Goal: Information Seeking & Learning: Understand process/instructions

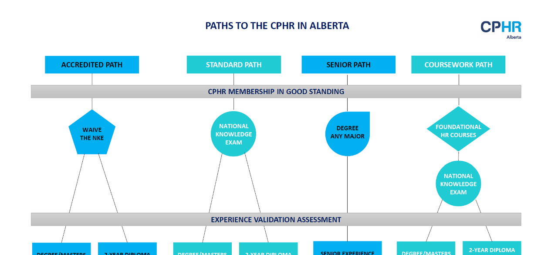
scroll to position [670, 0]
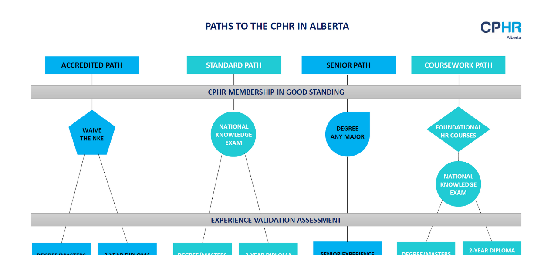
click at [232, 60] on img at bounding box center [276, 164] width 504 height 303
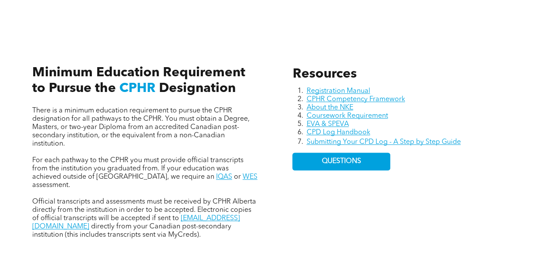
scroll to position [333, 0]
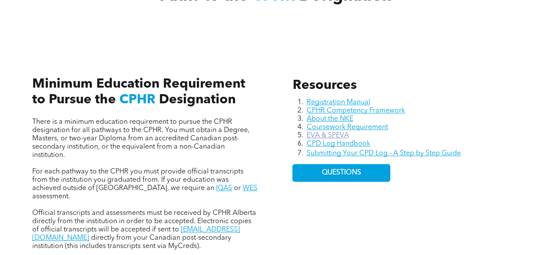
click at [324, 139] on link "EVA & SPEVA" at bounding box center [327, 135] width 42 height 7
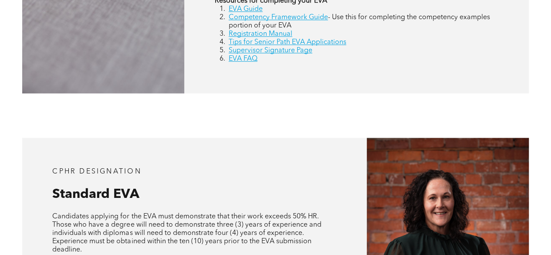
scroll to position [528, 0]
click at [262, 38] on link "Registration Manual" at bounding box center [260, 34] width 64 height 7
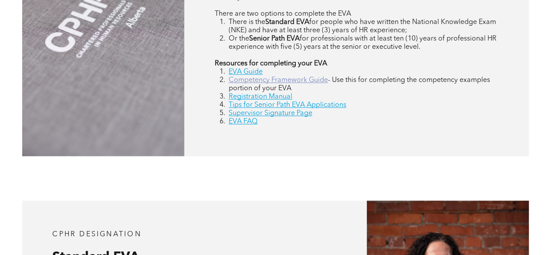
scroll to position [466, 0]
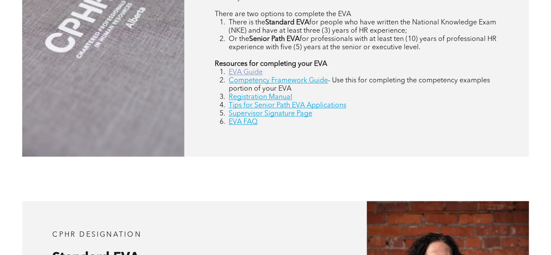
click at [236, 73] on link "EVA Guide" at bounding box center [245, 72] width 34 height 7
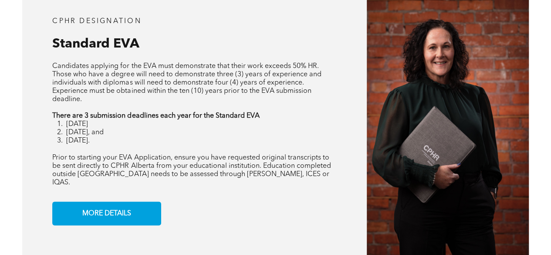
scroll to position [679, 0]
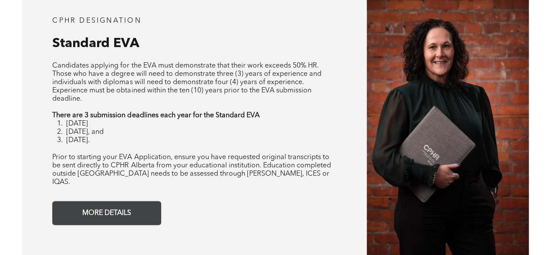
click at [141, 212] on link "MORE DETAILS" at bounding box center [106, 213] width 109 height 24
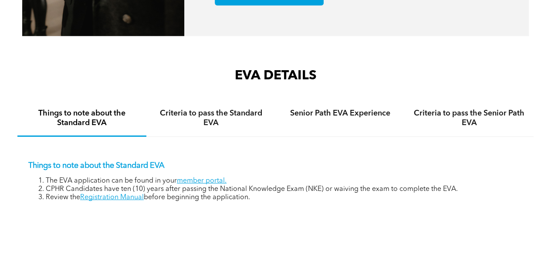
scroll to position [1202, 0]
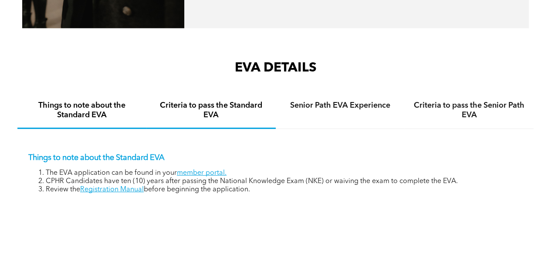
click at [204, 109] on h4 "Criteria to pass the Standard EVA" at bounding box center [210, 110] width 113 height 19
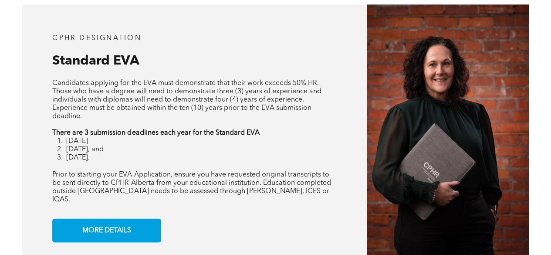
scroll to position [655, 0]
